Goal: Information Seeking & Learning: Learn about a topic

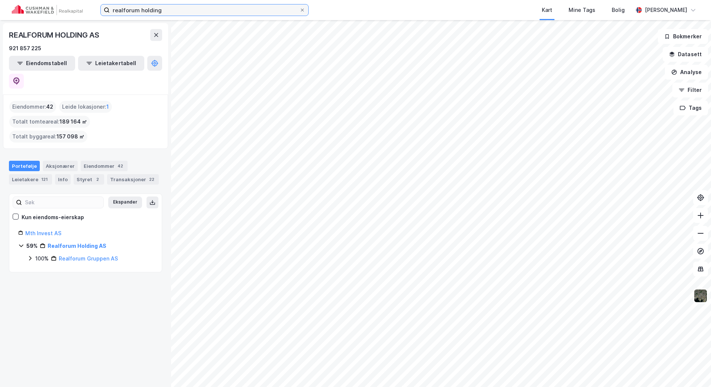
drag, startPoint x: 0, startPoint y: 0, endPoint x: 52, endPoint y: 16, distance: 54.7
click at [52, 16] on div "realforum holding Kart Mine Tags Bolig [PERSON_NAME]" at bounding box center [355, 10] width 711 height 20
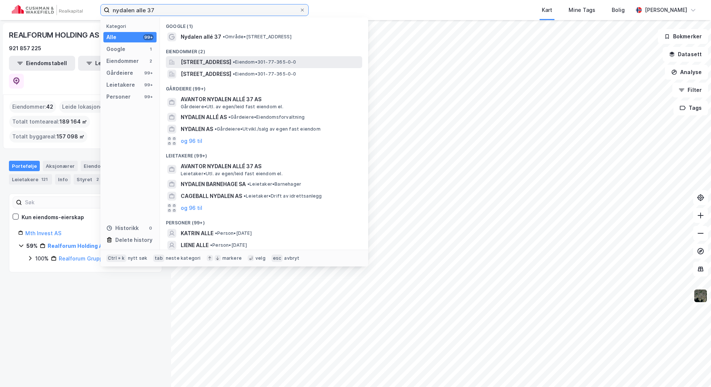
type input "nydalen alle 37"
click at [231, 63] on span "[STREET_ADDRESS]" at bounding box center [206, 62] width 51 height 9
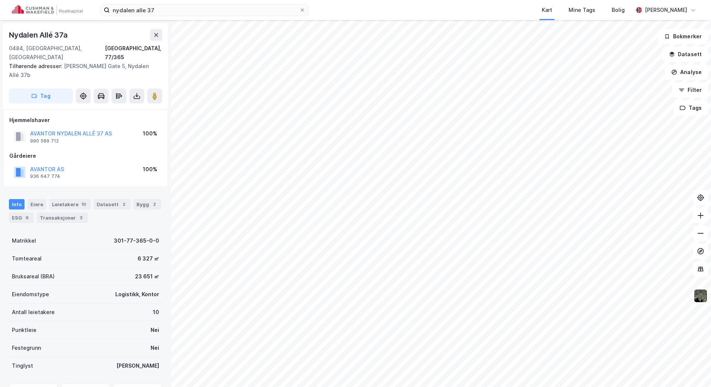
scroll to position [1, 0]
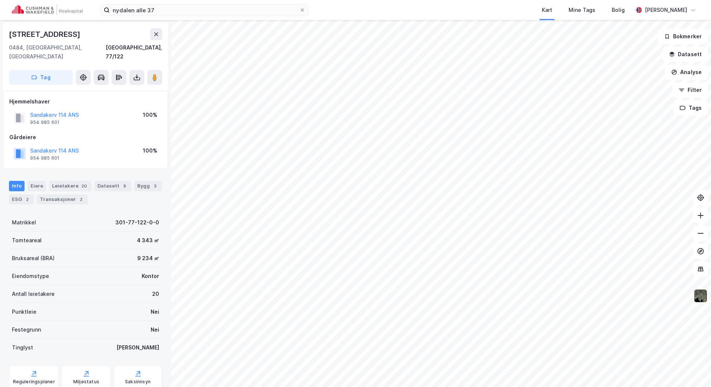
scroll to position [1, 0]
